Goal: Task Accomplishment & Management: Manage account settings

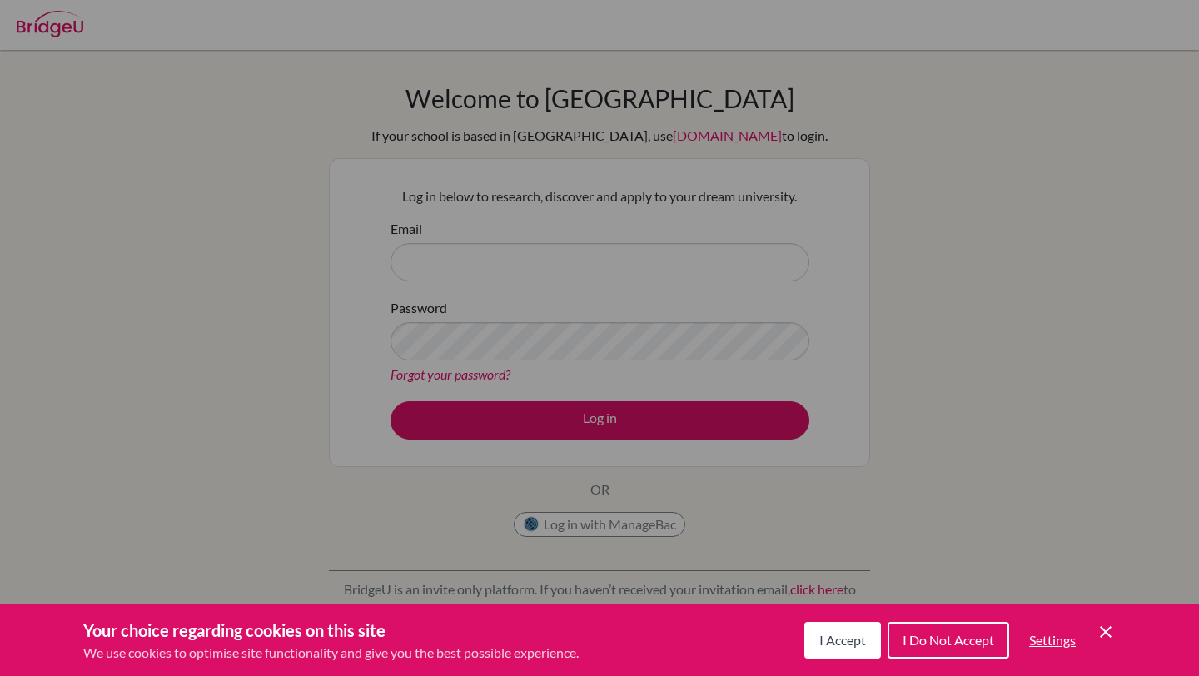
click at [828, 649] on button "I Accept" at bounding box center [842, 640] width 77 height 37
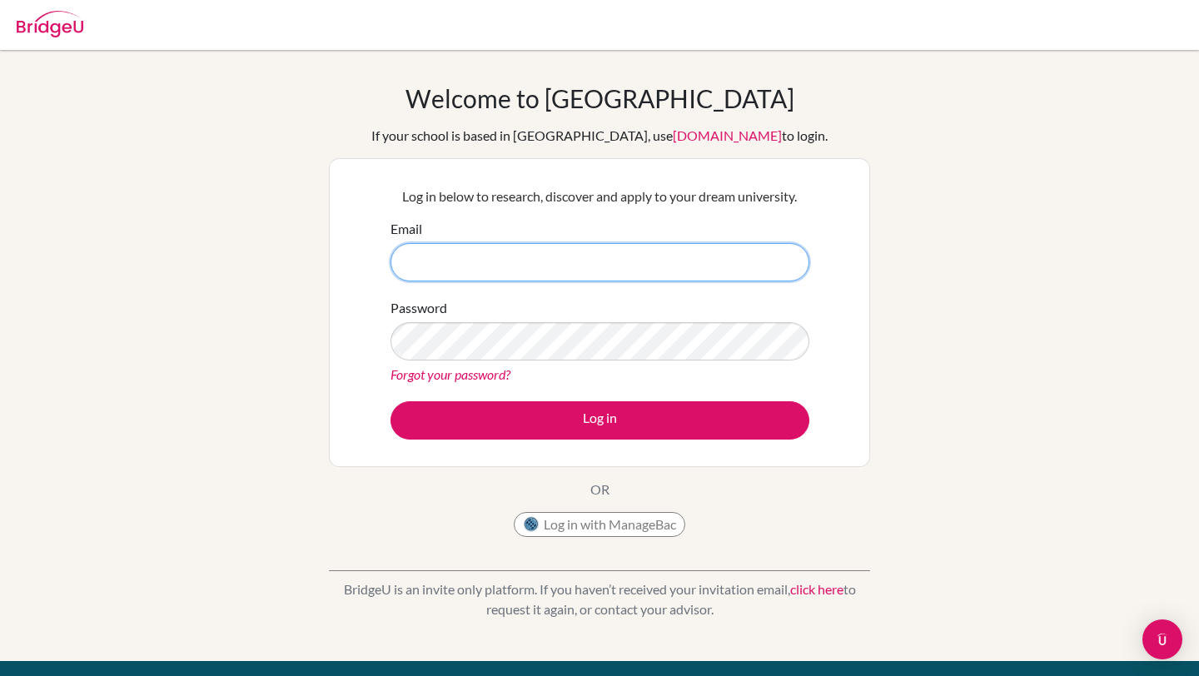
click at [621, 260] on input "Email" at bounding box center [599, 262] width 419 height 38
type input "[EMAIL_ADDRESS][DOMAIN_NAME]"
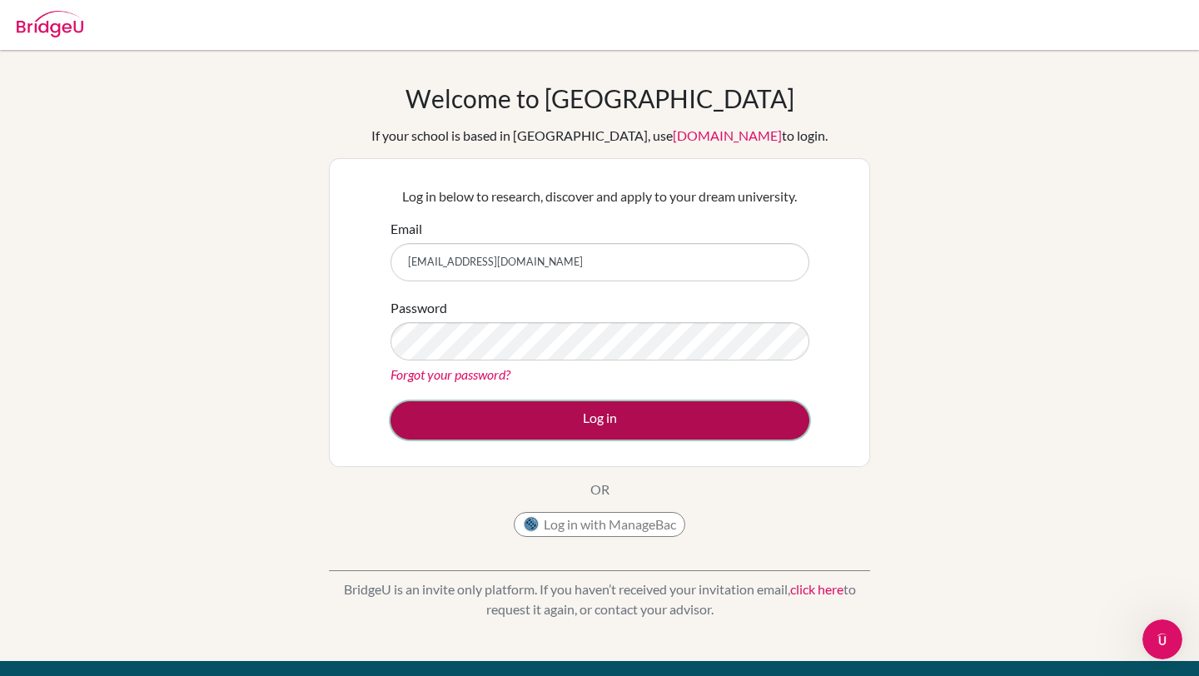
click at [451, 425] on button "Log in" at bounding box center [599, 420] width 419 height 38
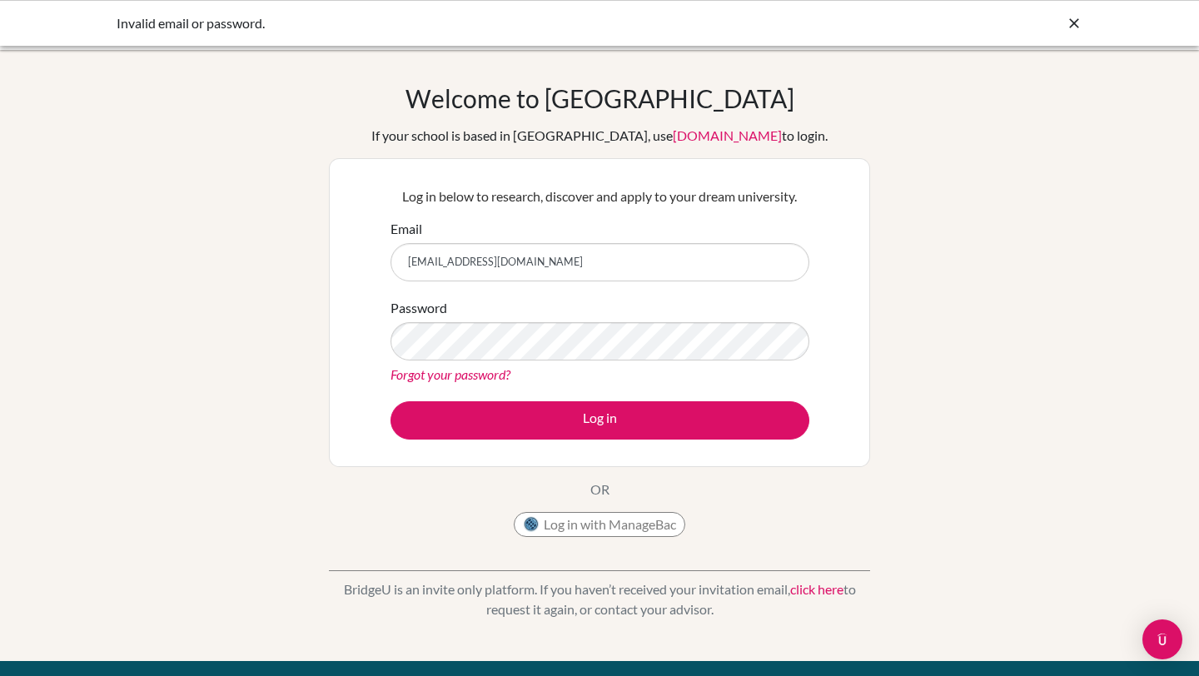
type input "[EMAIL_ADDRESS][DOMAIN_NAME]"
click at [471, 376] on link "Forgot your password?" at bounding box center [450, 374] width 120 height 16
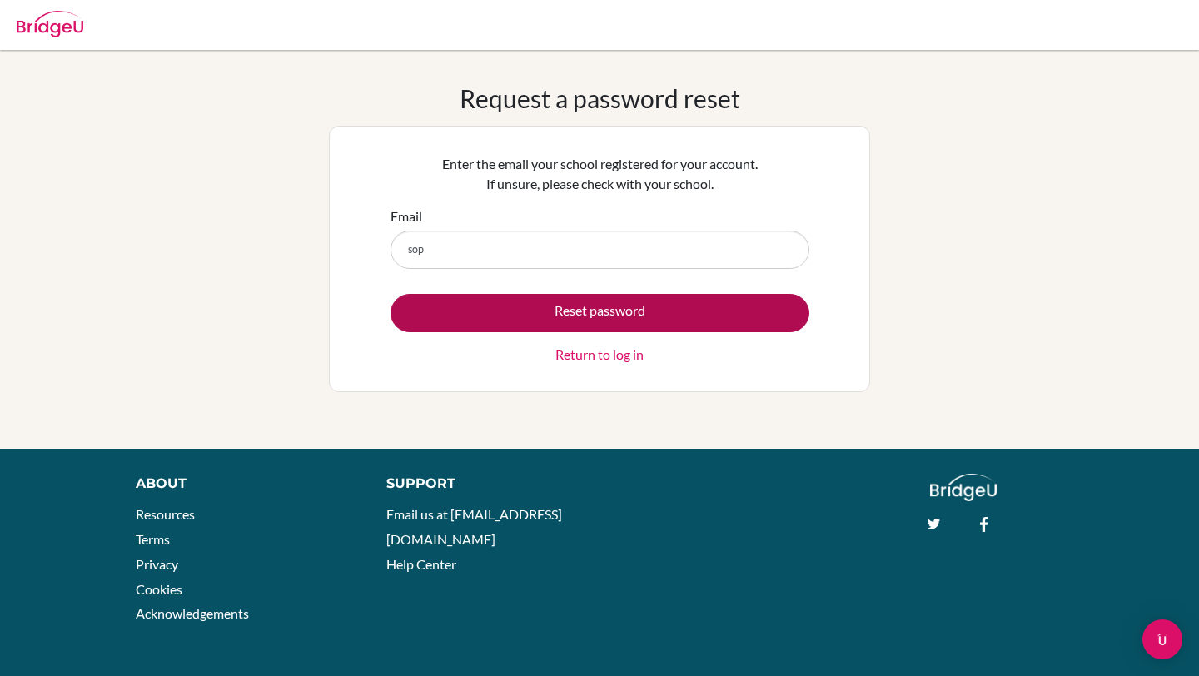
type input "[EMAIL_ADDRESS][DOMAIN_NAME]"
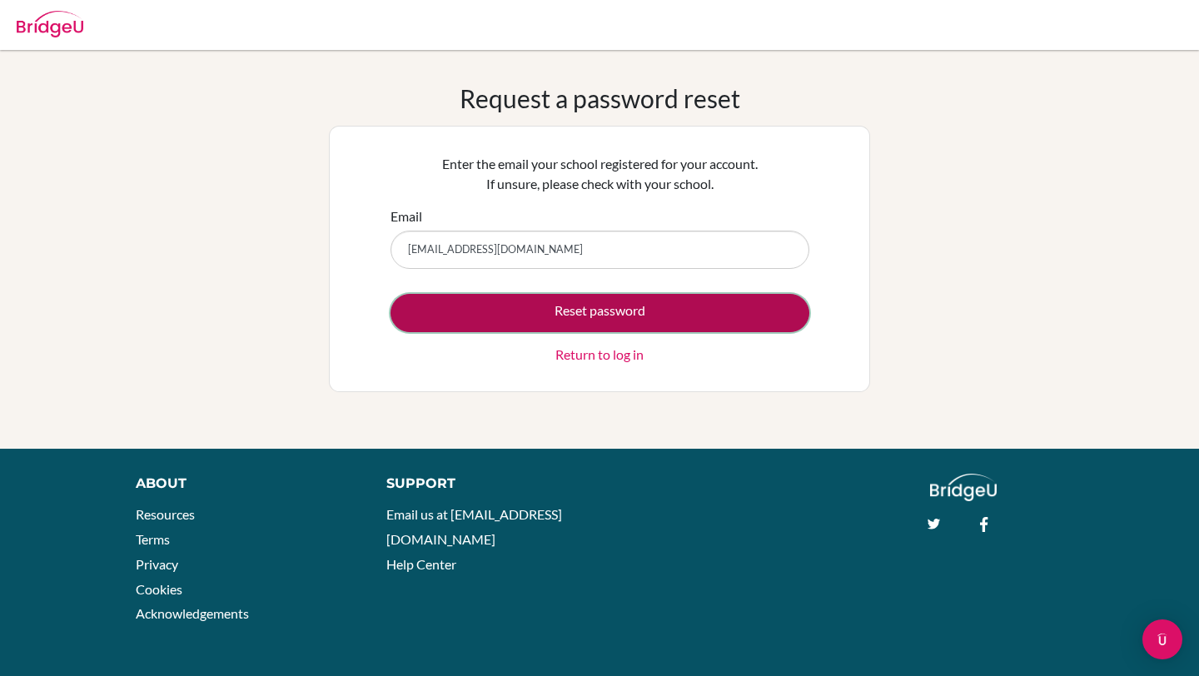
click at [534, 313] on button "Reset password" at bounding box center [599, 313] width 419 height 38
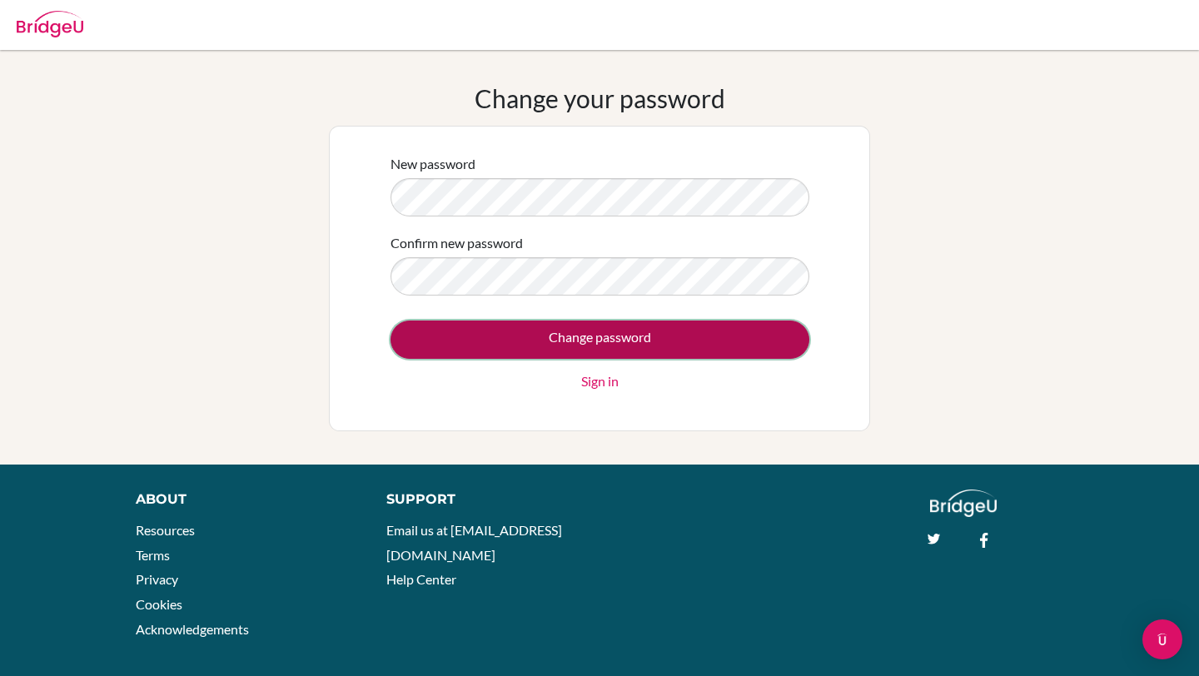
click at [573, 333] on input "Change password" at bounding box center [599, 340] width 419 height 38
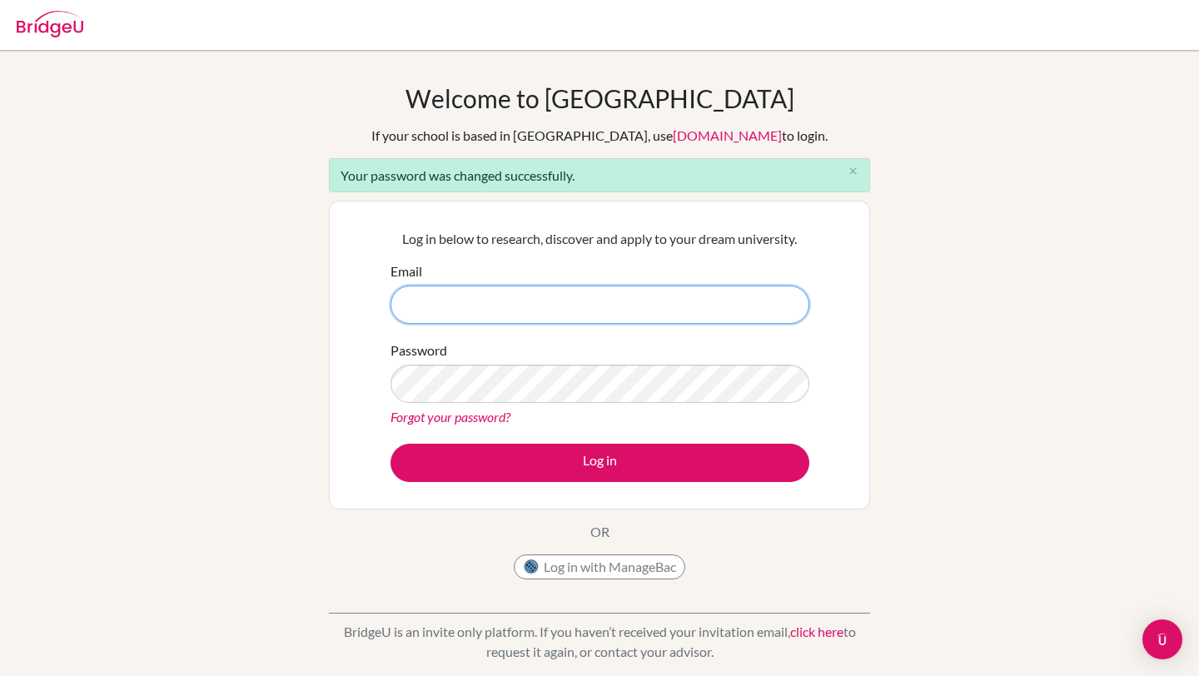
type input "[EMAIL_ADDRESS][DOMAIN_NAME]"
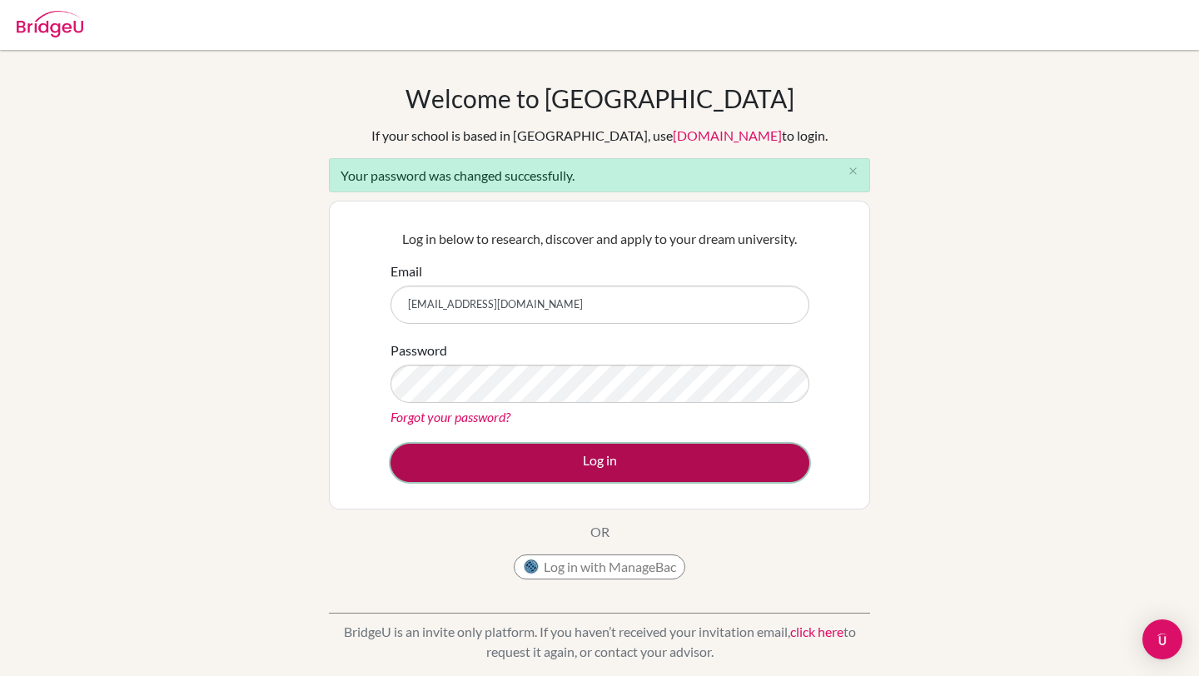
click at [569, 455] on button "Log in" at bounding box center [599, 463] width 419 height 38
